Goal: Book appointment/travel/reservation

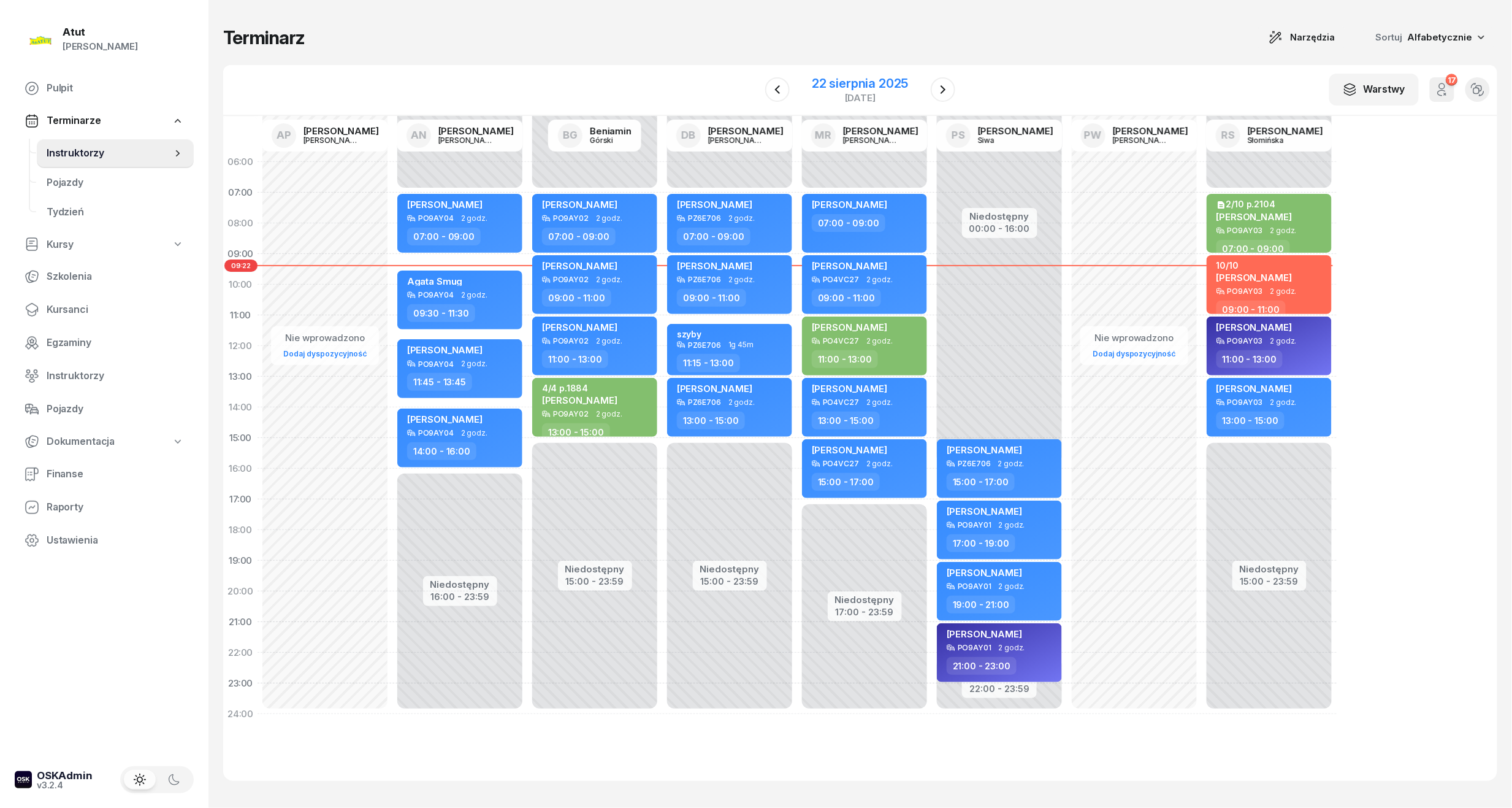
click at [878, 79] on div "22 sierpnia 2025" at bounding box center [860, 83] width 97 height 12
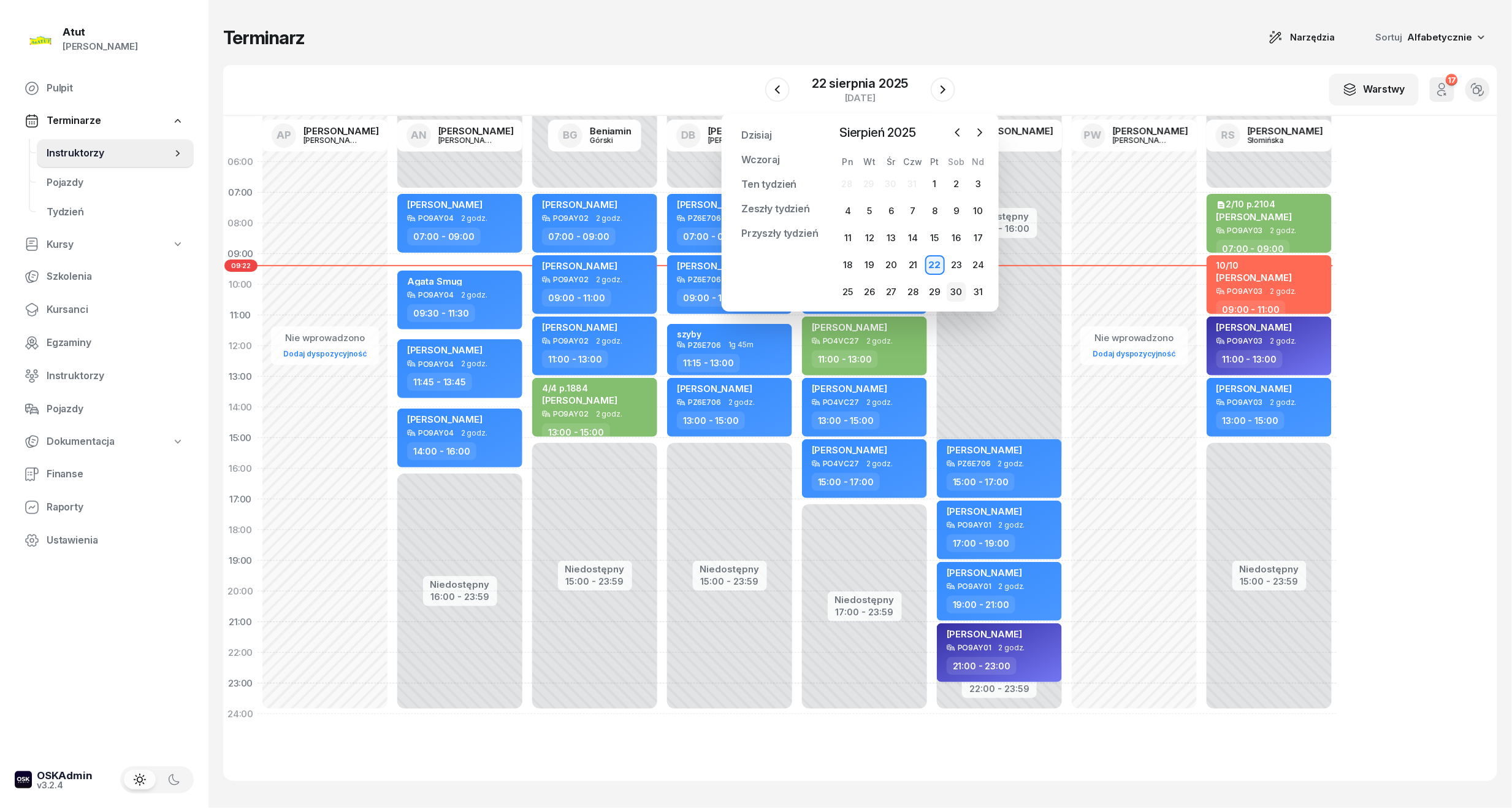
click at [954, 292] on div "30" at bounding box center [957, 292] width 19 height 19
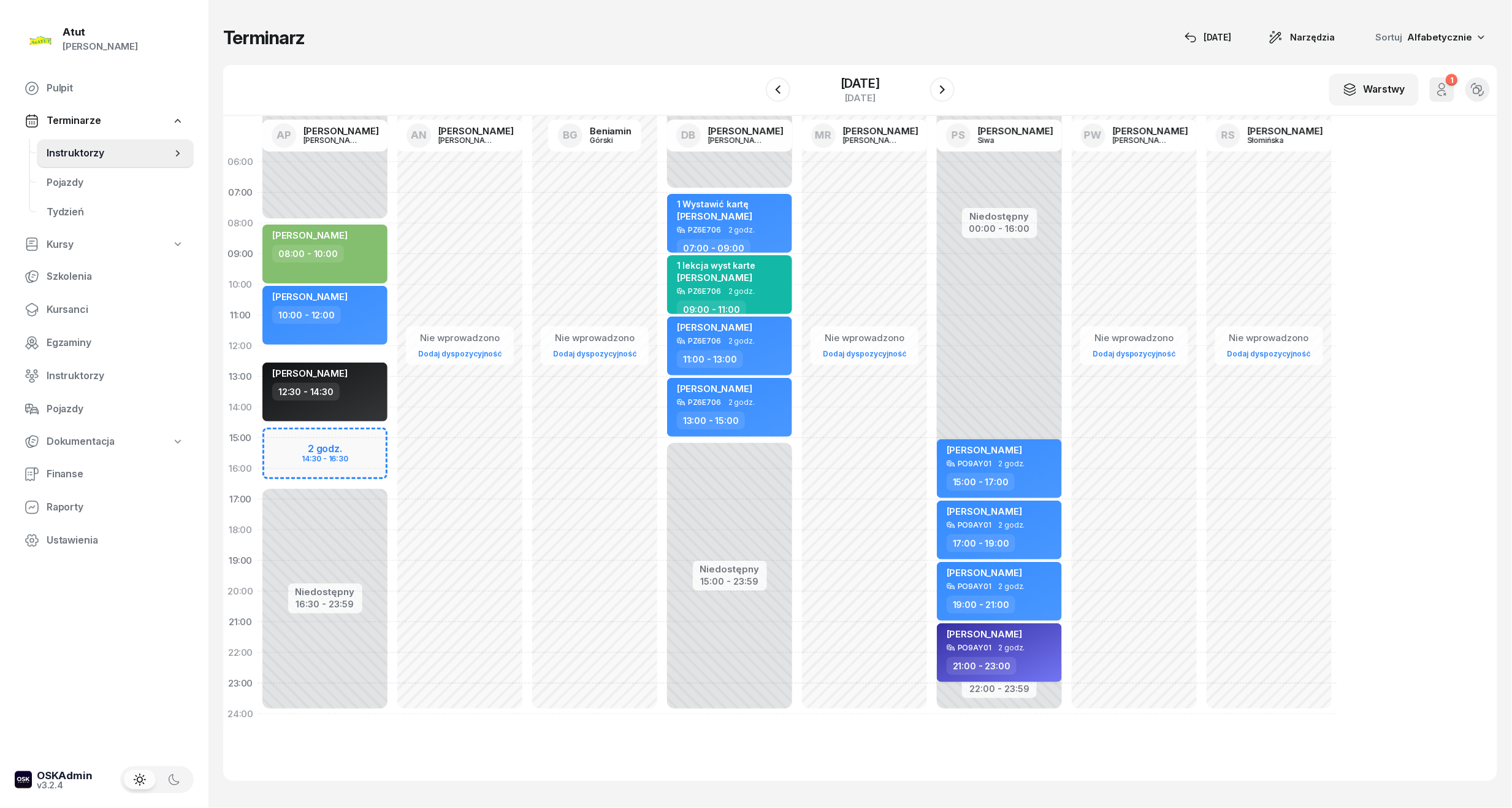
click at [393, 433] on div "Niedostępny 00:00 - 08:00 Niedostępny 16:30 - 23:59 2 godz. 14:30 - 16:30 [PERS…" at bounding box center [460, 438] width 135 height 583
select select "14"
select select "30"
select select "16"
select select "30"
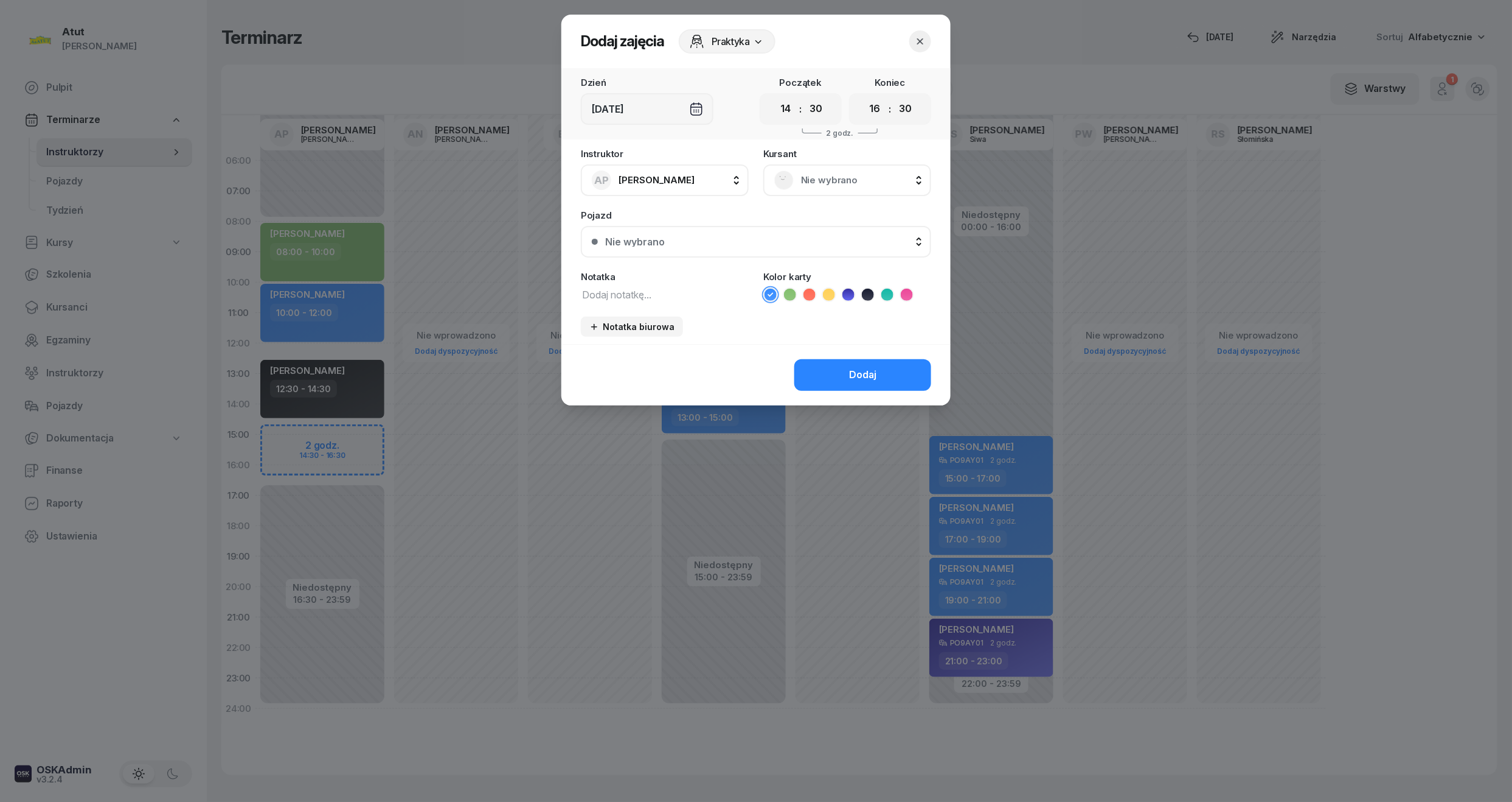
click at [824, 173] on span "Nie wybrano" at bounding box center [861, 181] width 119 height 16
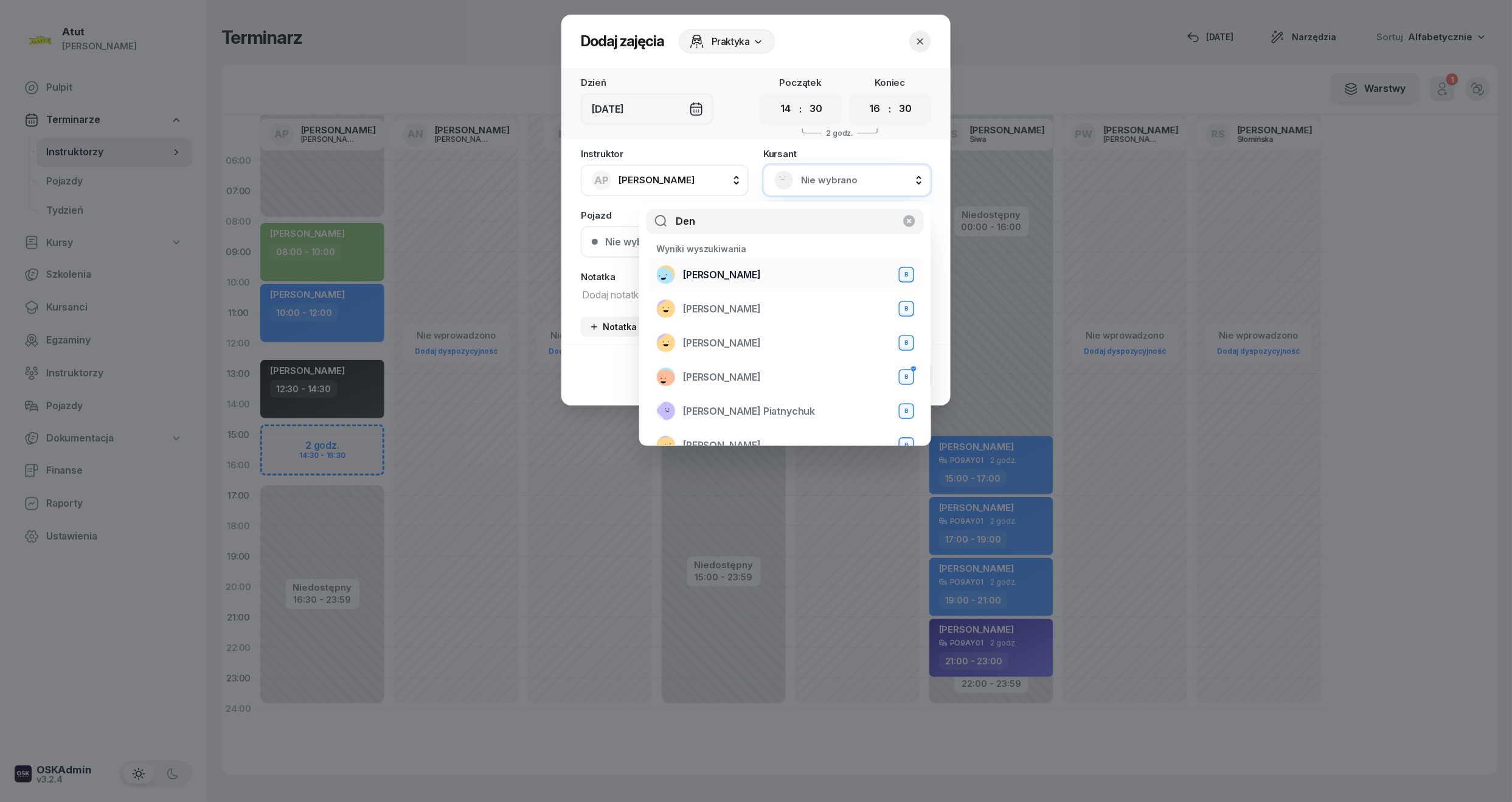
type input "Den"
click at [755, 279] on div "[PERSON_NAME] B" at bounding box center [785, 274] width 258 height 19
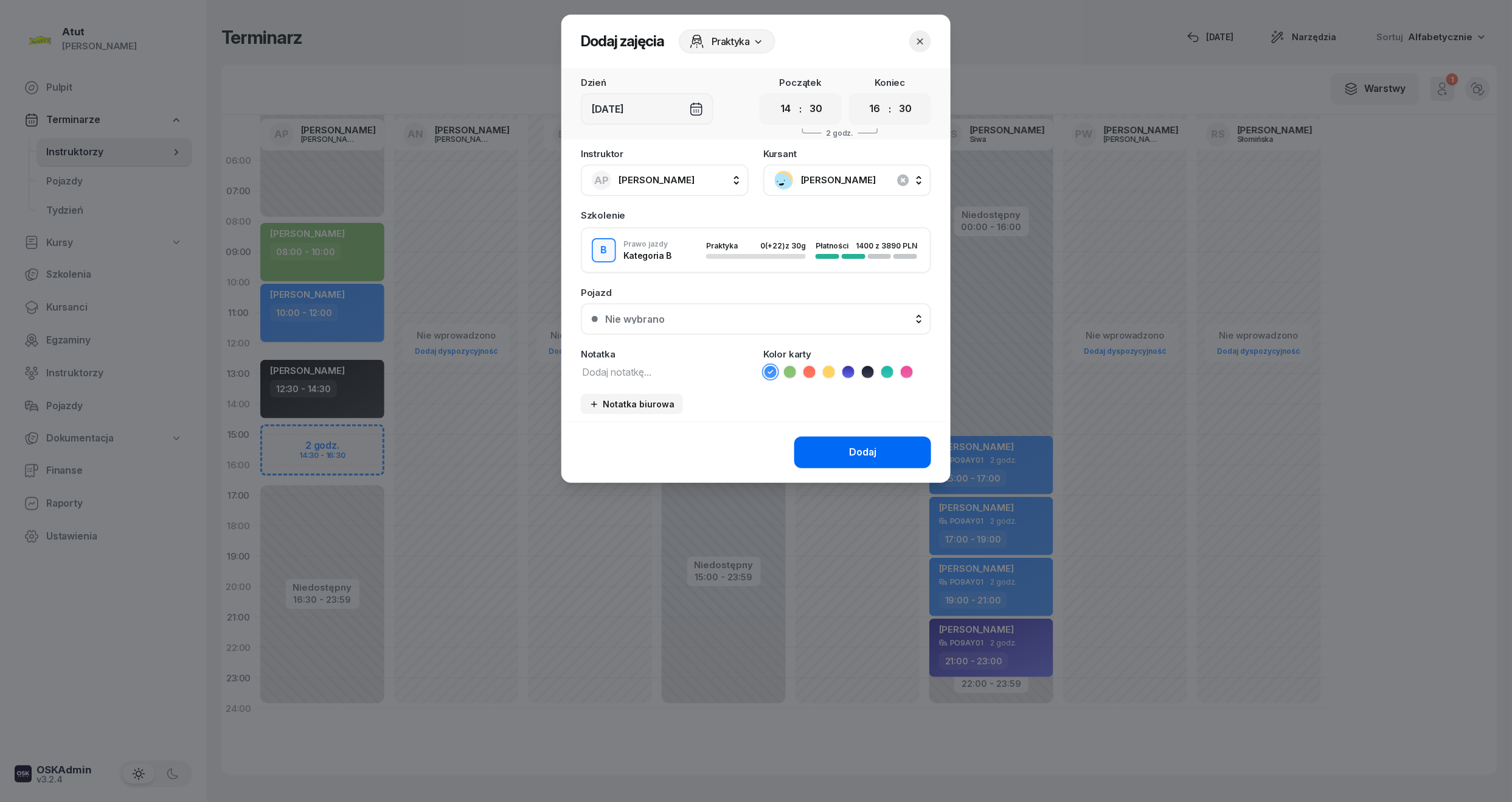
click at [873, 451] on div "Dodaj" at bounding box center [863, 452] width 27 height 16
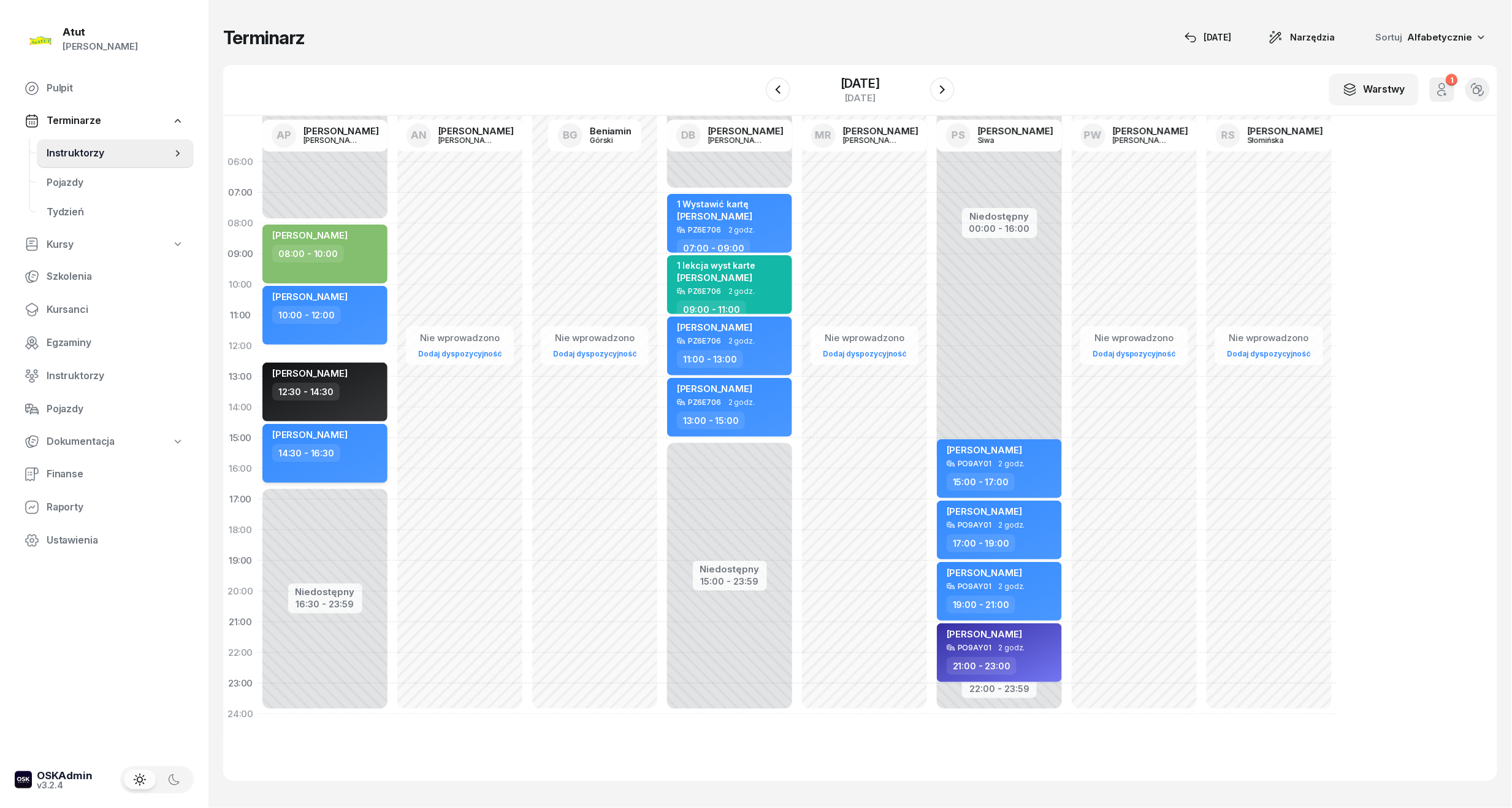
click at [320, 429] on span "[PERSON_NAME]" at bounding box center [310, 435] width 76 height 11
select select "14"
select select "30"
select select "16"
select select "30"
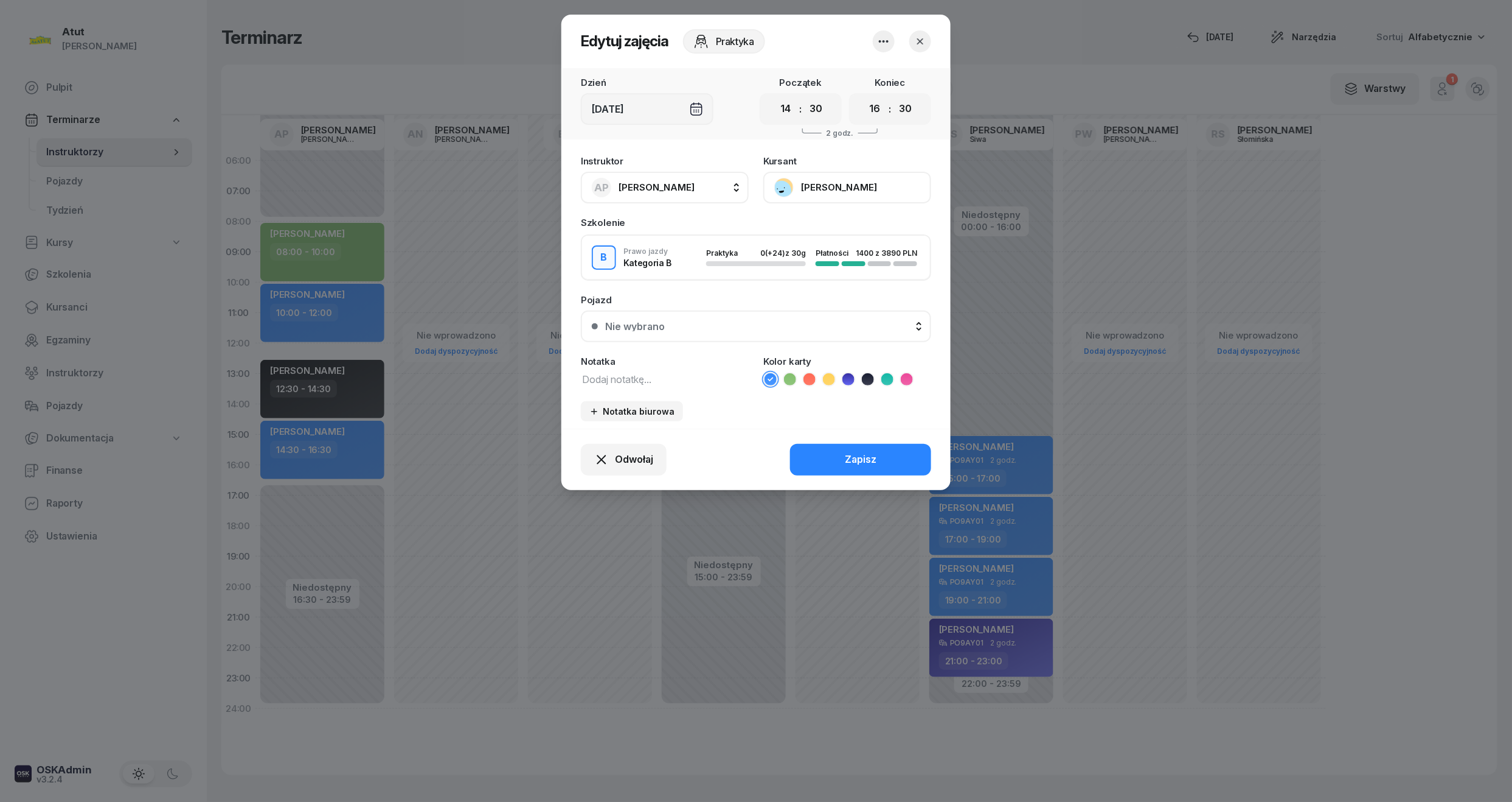
click at [865, 381] on icon at bounding box center [868, 379] width 12 height 12
click at [857, 454] on div "Zapisz" at bounding box center [861, 459] width 32 height 16
